Goal: Information Seeking & Learning: Learn about a topic

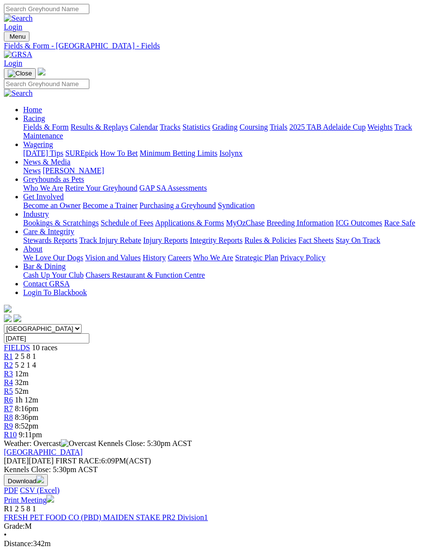
click at [8, 39] on img "Toggle navigation" at bounding box center [8, 39] width 0 height 0
click at [270, 131] on link "Trials" at bounding box center [279, 127] width 18 height 8
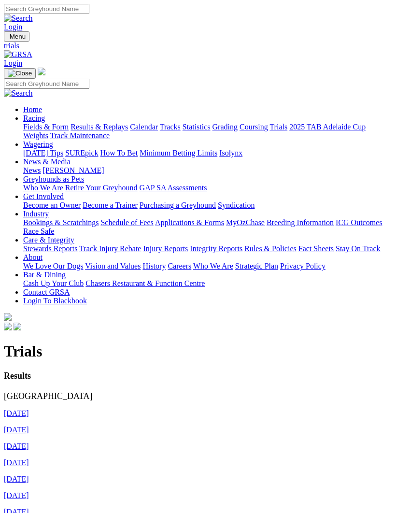
click at [52, 371] on p "Results Angle Park" at bounding box center [198, 386] width 389 height 30
click at [42, 371] on span "Results Angle Park" at bounding box center [48, 386] width 89 height 30
click at [8, 39] on img "Toggle navigation" at bounding box center [8, 39] width 0 height 0
click at [130, 131] on link "Calendar" at bounding box center [144, 127] width 28 height 8
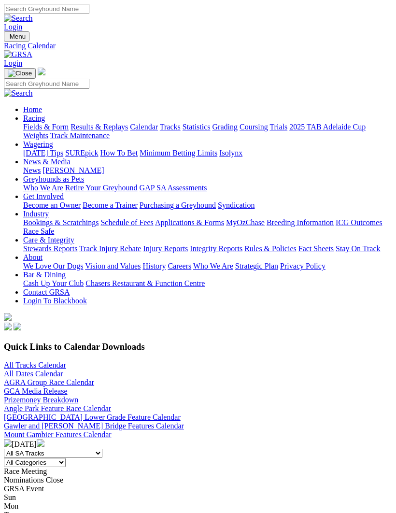
click at [70, 379] on link "AGRA Group Race Calendar" at bounding box center [49, 383] width 90 height 8
click at [111, 405] on link "Angle Park Feature Race Calendar" at bounding box center [57, 409] width 107 height 8
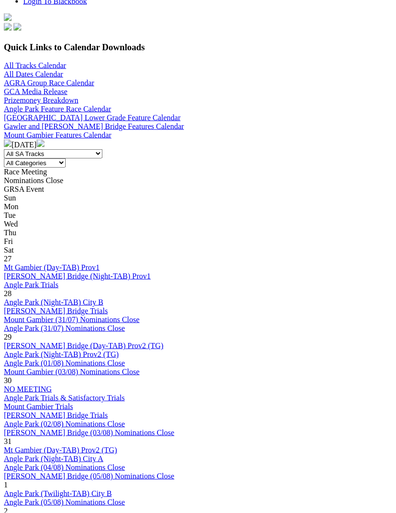
scroll to position [301, 0]
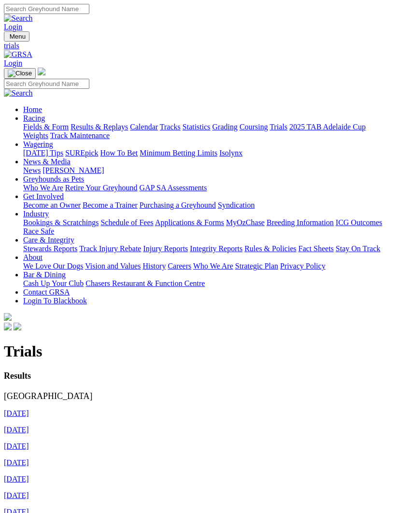
click at [8, 39] on img "Toggle navigation" at bounding box center [8, 39] width 0 height 0
